Goal: Submit feedback/report problem: Provide input to the site owners about the experience or issues

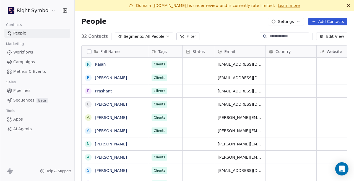
scroll to position [160, 279]
click at [277, 5] on link "Learn more" at bounding box center [288, 6] width 22 height 6
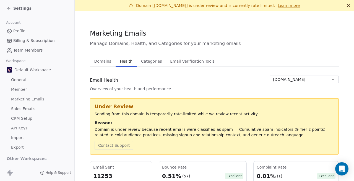
click at [11, 11] on div "Settings" at bounding box center [19, 9] width 25 height 6
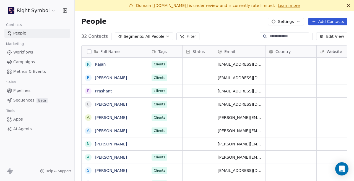
scroll to position [160, 279]
click at [51, 9] on html "Right Symbol Contacts People Marketing Workflows Campaigns Metrics & Events Sal…" at bounding box center [177, 90] width 354 height 181
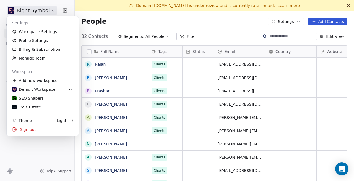
click at [56, 153] on html "Right Symbol Contacts People Marketing Workflows Campaigns Metrics & Events Sal…" at bounding box center [177, 90] width 354 height 181
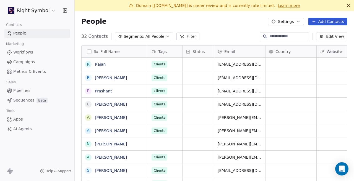
click at [41, 11] on html "Right Symbol Contacts People Marketing Workflows Campaigns Metrics & Events Sal…" at bounding box center [177, 90] width 354 height 181
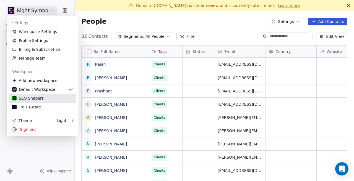
click at [36, 98] on div "SEO Shapers" at bounding box center [28, 99] width 32 height 6
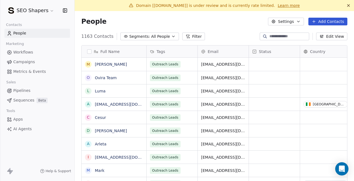
scroll to position [160, 279]
click at [350, 3] on icon at bounding box center [348, 5] width 4 height 4
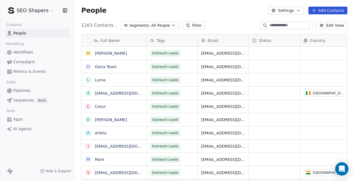
click at [25, 61] on span "Campaigns" at bounding box center [24, 62] width 22 height 6
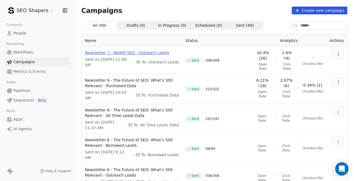
click at [131, 52] on span "Newsletter 7 - Reddit SEO - Outreach Leads" at bounding box center [132, 53] width 94 height 6
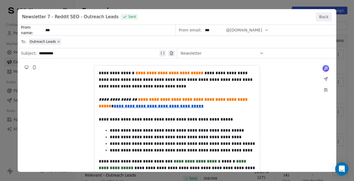
click at [329, 18] on button "Back" at bounding box center [324, 16] width 16 height 9
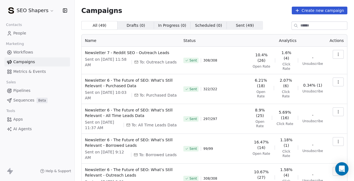
click at [50, 7] on html "SEO Shapers Contacts People Marketing Workflows Campaigns Metrics & Events Sale…" at bounding box center [177, 90] width 354 height 181
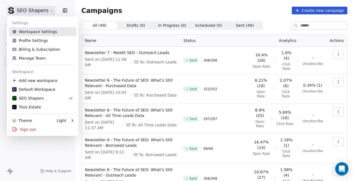
click at [52, 33] on link "Workspace Settings" at bounding box center [42, 31] width 67 height 9
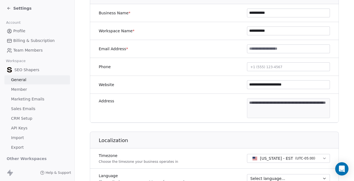
scroll to position [336, 0]
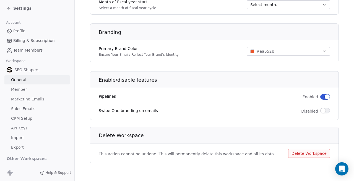
click at [28, 89] on link "Member" at bounding box center [36, 89] width 65 height 9
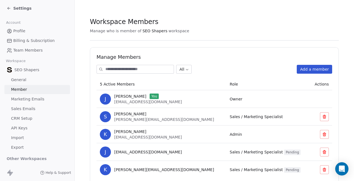
click at [38, 95] on link "Marketing Emails" at bounding box center [36, 99] width 65 height 9
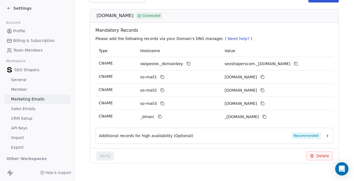
scroll to position [103, 0]
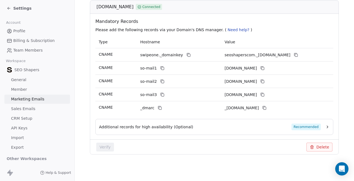
click at [197, 126] on div "Additional records for high availability (Optional) Recommended" at bounding box center [210, 127] width 222 height 7
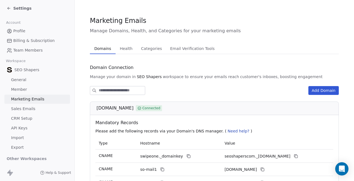
scroll to position [0, 0]
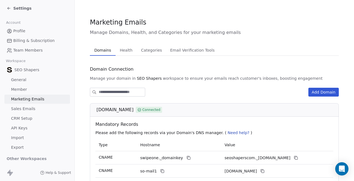
click at [132, 51] on span "Health" at bounding box center [125, 50] width 17 height 8
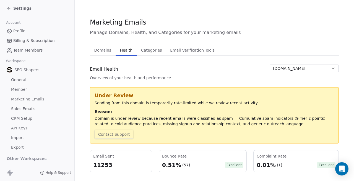
click at [119, 132] on button "Contact Support" at bounding box center [114, 134] width 39 height 9
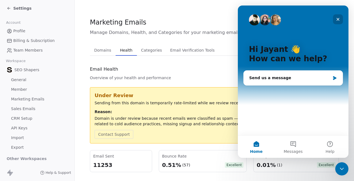
click at [339, 22] on div "Close" at bounding box center [338, 19] width 10 height 10
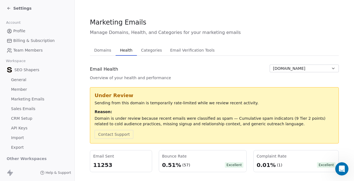
click at [112, 49] on button "Domains Domains" at bounding box center [103, 50] width 26 height 11
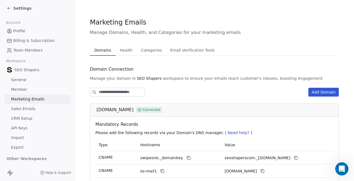
click at [12, 8] on div "Settings" at bounding box center [19, 9] width 25 height 6
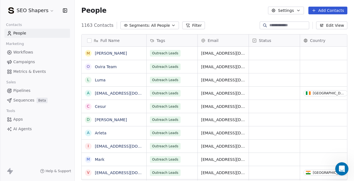
click at [44, 7] on html "SEO Shapers Contacts People Marketing Workflows Campaigns Metrics & Events Sale…" at bounding box center [177, 90] width 354 height 181
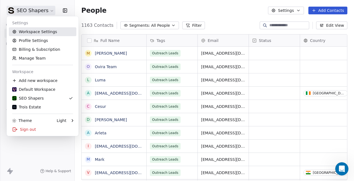
click at [45, 31] on link "Workspace Settings" at bounding box center [42, 31] width 67 height 9
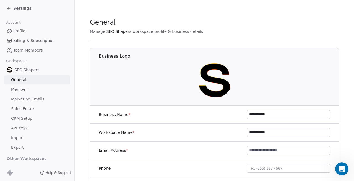
click at [37, 96] on link "Marketing Emails" at bounding box center [36, 99] width 65 height 9
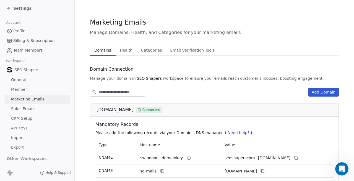
click at [40, 110] on link "Sales Emails" at bounding box center [36, 108] width 65 height 9
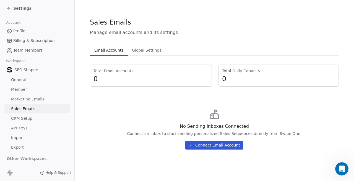
click at [45, 100] on link "Marketing Emails" at bounding box center [36, 99] width 65 height 9
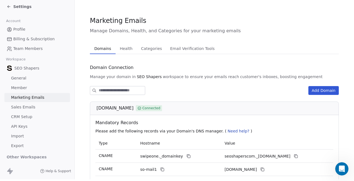
click at [117, 51] on span "Health" at bounding box center [125, 49] width 17 height 8
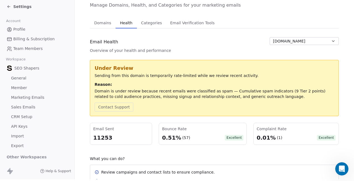
scroll to position [22, 0]
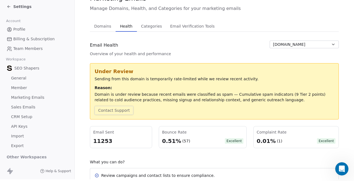
click at [108, 110] on button "Contact Support" at bounding box center [114, 110] width 39 height 9
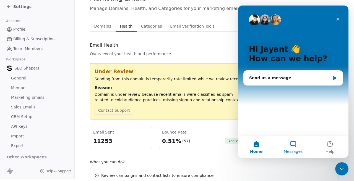
click at [290, 141] on button "Messages" at bounding box center [292, 147] width 37 height 22
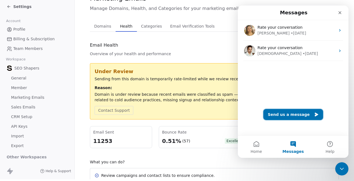
click at [286, 117] on button "Send us a message" at bounding box center [293, 114] width 60 height 11
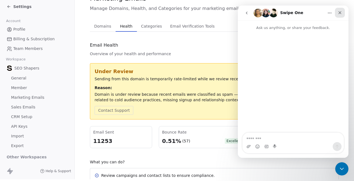
click at [338, 14] on icon "Close" at bounding box center [339, 13] width 4 height 4
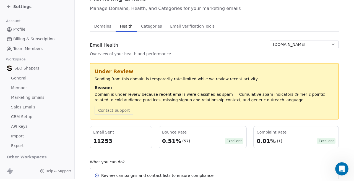
scroll to position [0, 0]
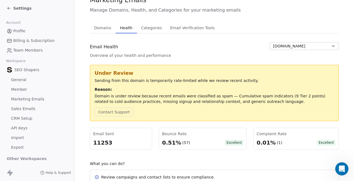
click at [11, 6] on icon at bounding box center [9, 8] width 4 height 4
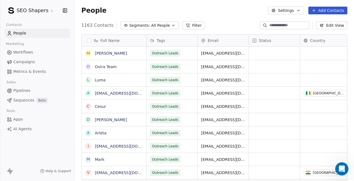
scroll to position [160, 279]
